Goal: Task Accomplishment & Management: Complete application form

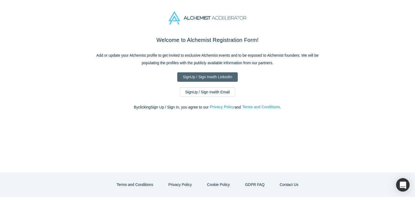
click at [195, 77] on link "Sign Up / Sign In with LinkedIn" at bounding box center [207, 76] width 61 height 9
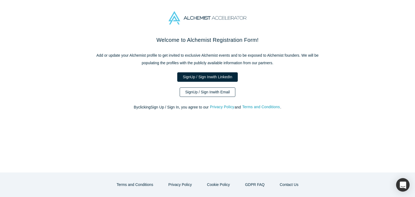
click at [193, 92] on link "Sign Up / Sign In with Email" at bounding box center [208, 92] width 56 height 9
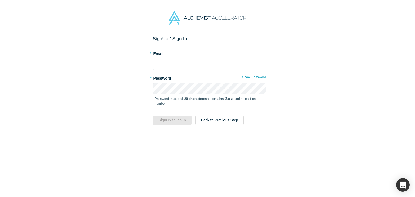
click at [174, 64] on input "text" at bounding box center [209, 64] width 113 height 11
paste input "[EMAIL_ADDRESS][DOMAIN_NAME]"
type input "[EMAIL_ADDRESS][DOMAIN_NAME]"
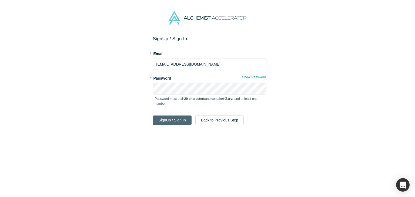
click at [181, 122] on button "Sign Up / Sign In" at bounding box center [172, 120] width 39 height 9
